Goal: Task Accomplishment & Management: Manage account settings

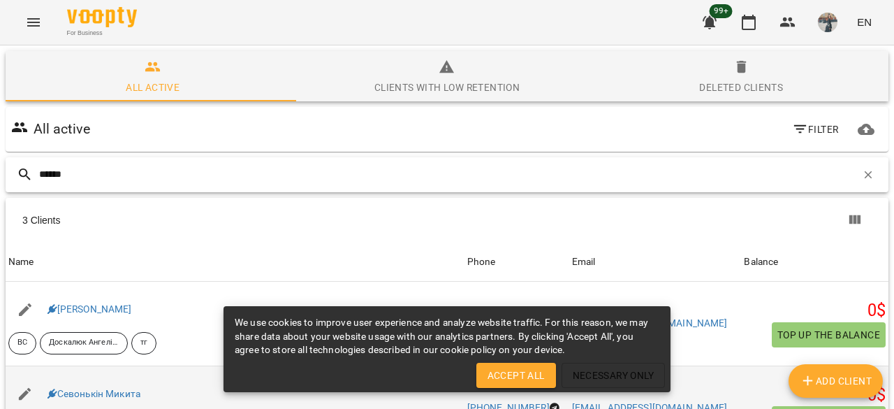
scroll to position [61, 0]
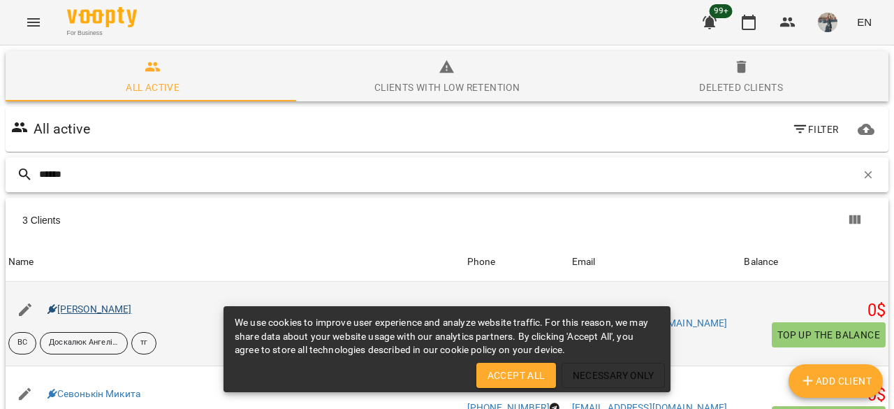
type input "******"
click at [132, 303] on link "[PERSON_NAME]" at bounding box center [89, 308] width 84 height 11
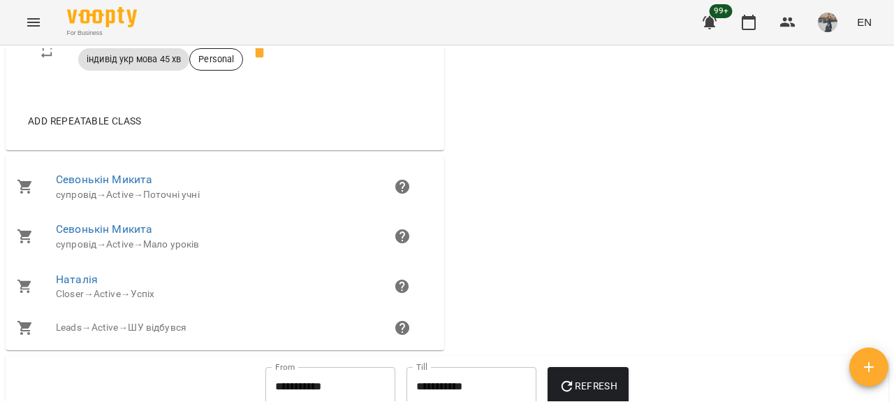
scroll to position [805, 0]
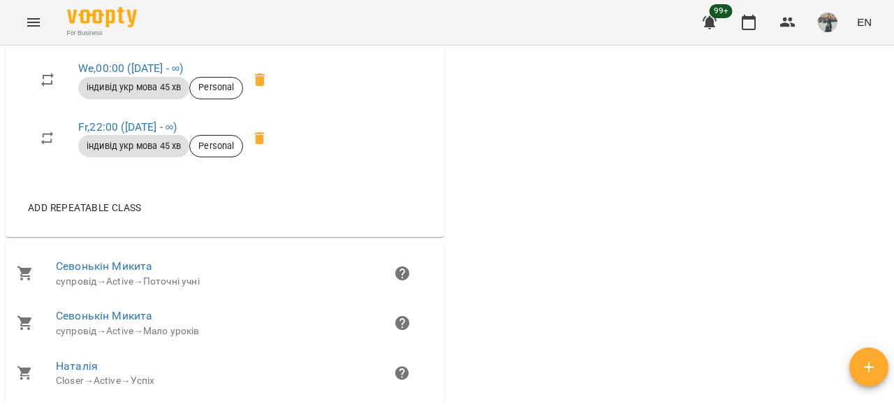
click at [15, 39] on div "For Business 99+ EN" at bounding box center [447, 22] width 894 height 45
click at [15, 36] on div "For Business 99+ EN" at bounding box center [447, 22] width 894 height 45
click at [22, 36] on div "For Business 99+ EN" at bounding box center [447, 22] width 894 height 45
click at [27, 30] on icon "Menu" at bounding box center [33, 22] width 17 height 17
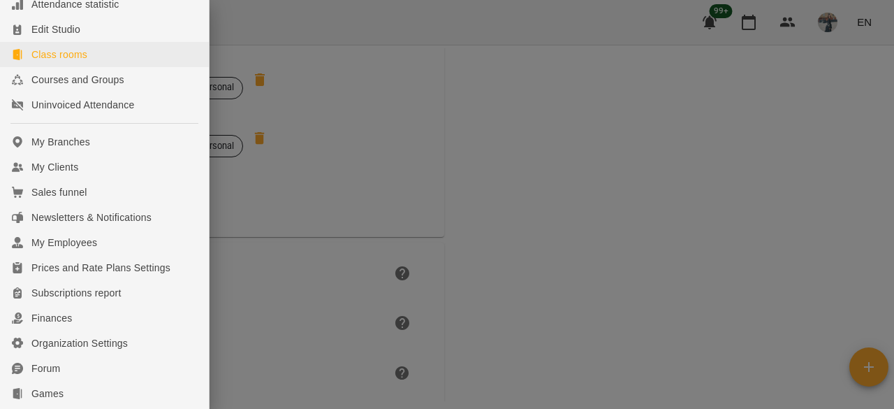
scroll to position [140, 0]
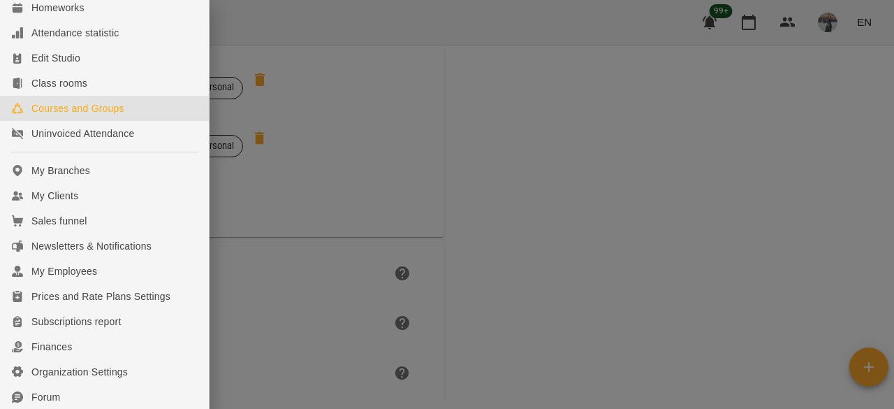
click at [110, 115] on div "Courses and Groups" at bounding box center [77, 108] width 93 height 14
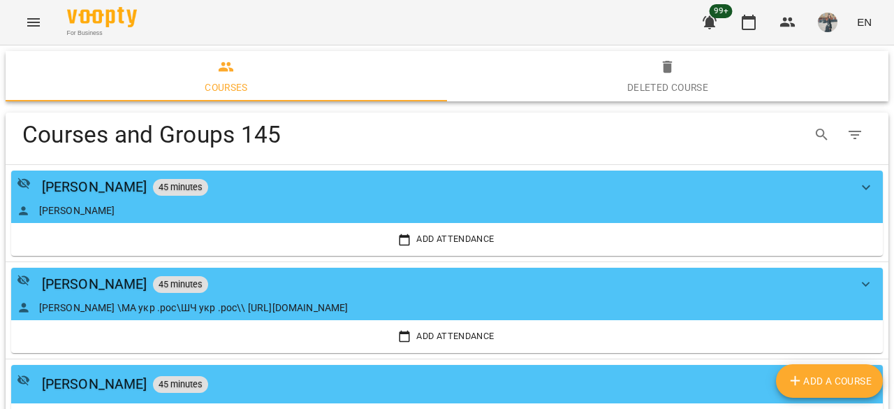
click at [791, 142] on div "Table Toolbar" at bounding box center [707, 135] width 328 height 34
drag, startPoint x: 796, startPoint y: 141, endPoint x: 802, endPoint y: 138, distance: 7.2
click at [805, 141] on button "Search" at bounding box center [822, 135] width 34 height 34
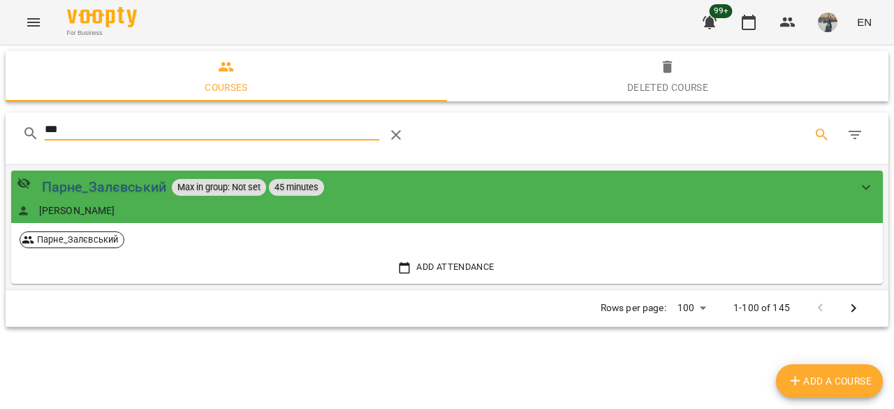
type input "***"
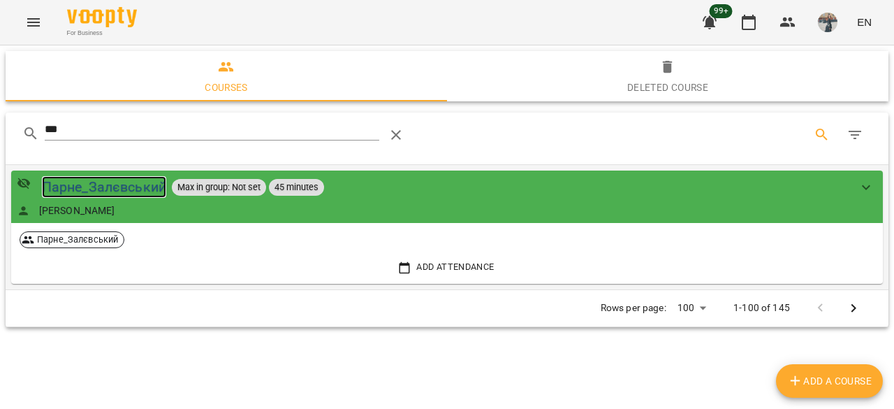
click at [110, 181] on div "Парне_Залєвський" at bounding box center [104, 187] width 124 height 22
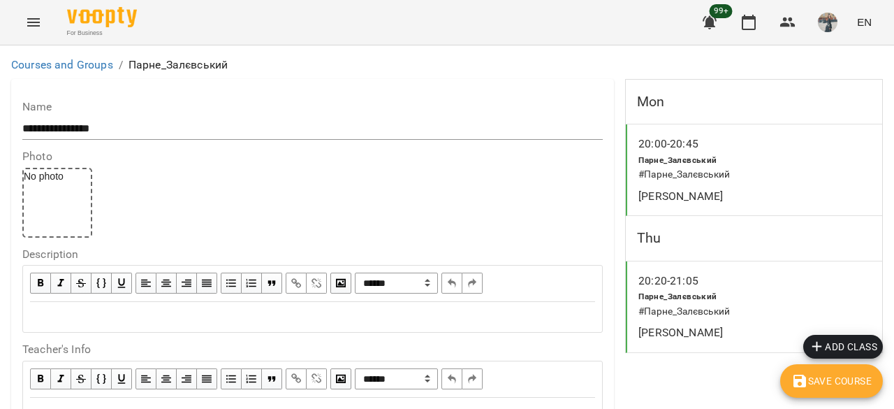
scroll to position [1348, 0]
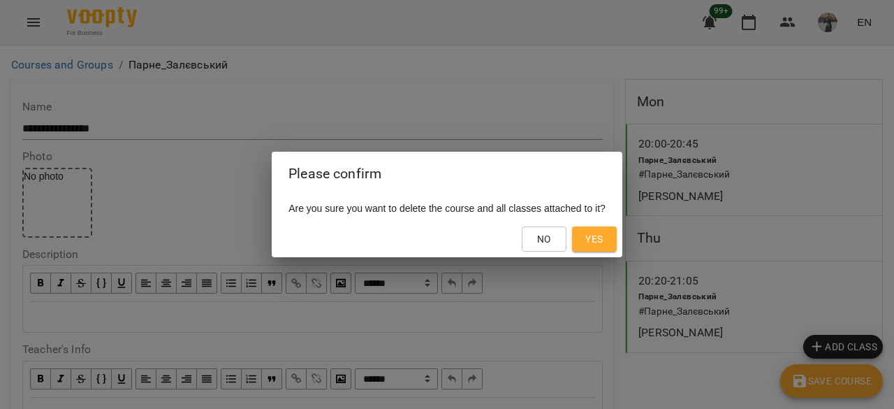
click at [617, 242] on button "Yes" at bounding box center [594, 238] width 45 height 25
